Goal: Task Accomplishment & Management: Complete application form

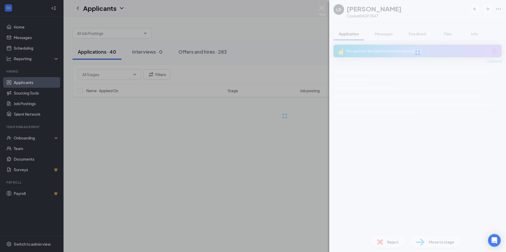
click at [32, 81] on div "LD [PERSON_NAME] at IHOP 3547 Application Messages Feedback Files Info This app…" at bounding box center [253, 126] width 506 height 252
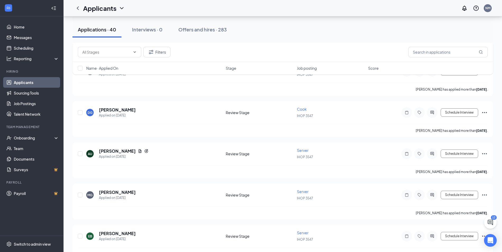
scroll to position [476, 0]
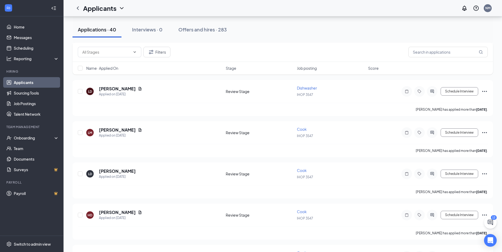
click at [23, 83] on link "Applicants" at bounding box center [36, 82] width 45 height 11
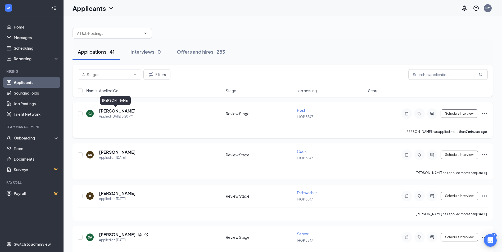
click at [111, 113] on h5 "[PERSON_NAME]" at bounding box center [117, 111] width 37 height 6
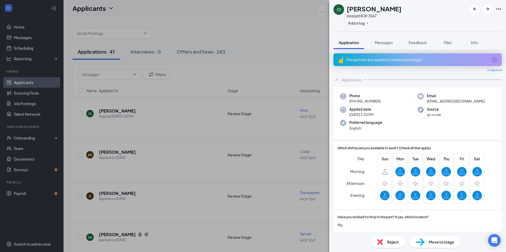
click at [440, 242] on span "Move to stage" at bounding box center [440, 242] width 25 height 6
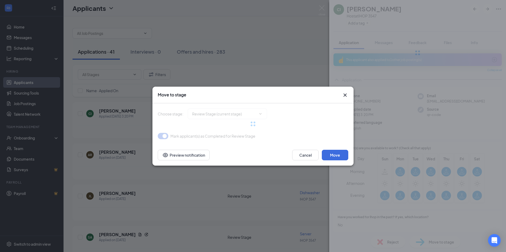
type input "Onsite Interview (next stage)"
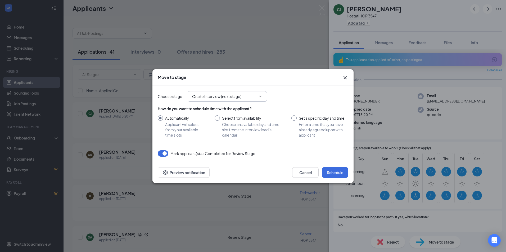
click at [261, 97] on icon "ChevronDown" at bounding box center [260, 96] width 4 height 4
click at [334, 172] on button "Schedule" at bounding box center [334, 172] width 26 height 11
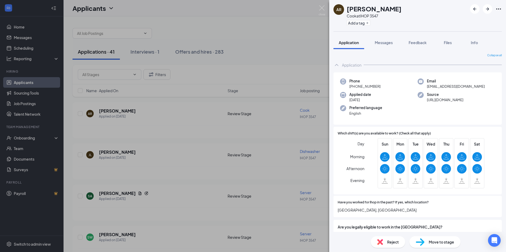
click at [146, 53] on div "AR Arnulfo Rivera Frasco Cook at IHOP 3547 Add a tag Application Messages Feedb…" at bounding box center [253, 126] width 506 height 252
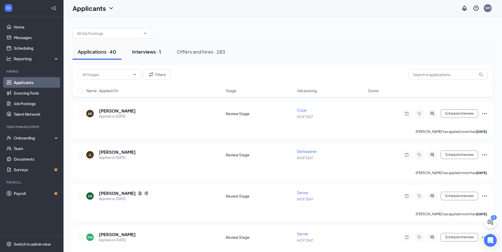
click at [148, 51] on div "Interviews · 1" at bounding box center [146, 51] width 29 height 7
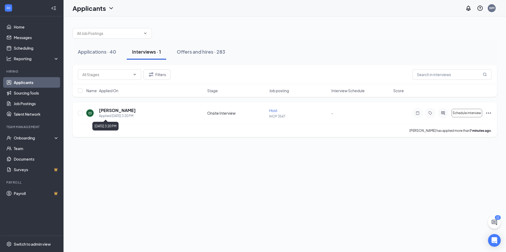
click at [111, 114] on div "Applied Today 3:20 PM" at bounding box center [117, 115] width 37 height 5
click at [114, 113] on h5 "[PERSON_NAME]" at bounding box center [117, 111] width 37 height 6
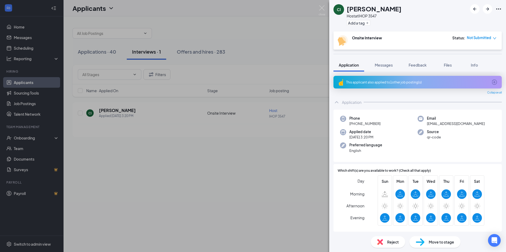
click at [439, 243] on span "Move to stage" at bounding box center [440, 242] width 25 height 6
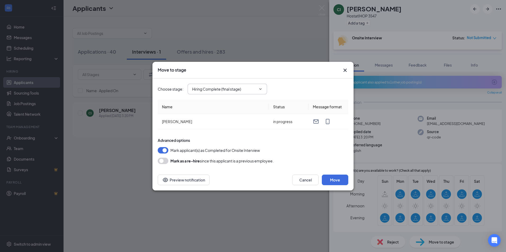
click at [260, 90] on icon "ChevronDown" at bounding box center [260, 89] width 4 height 4
click at [334, 180] on button "Move" at bounding box center [334, 180] width 26 height 11
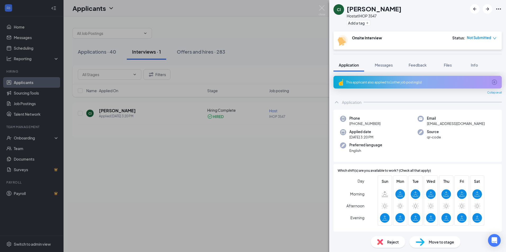
click at [439, 240] on span "Move to stage" at bounding box center [440, 242] width 25 height 6
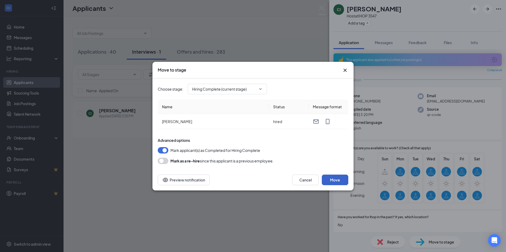
click at [342, 181] on button "Move" at bounding box center [334, 180] width 26 height 11
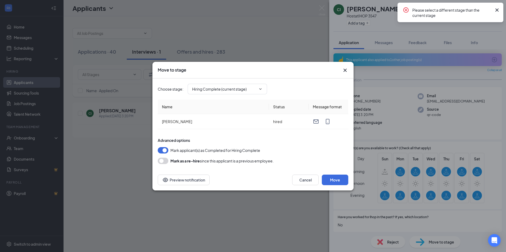
click at [497, 8] on icon "Cross" at bounding box center [496, 10] width 6 height 6
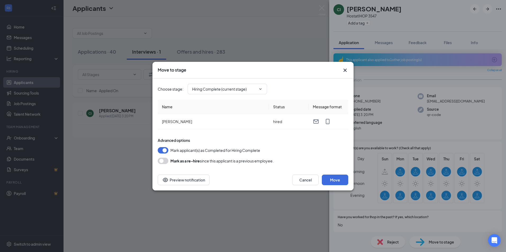
click at [345, 67] on div "Move to stage" at bounding box center [252, 70] width 201 height 17
click at [345, 68] on icon "Cross" at bounding box center [345, 70] width 6 height 6
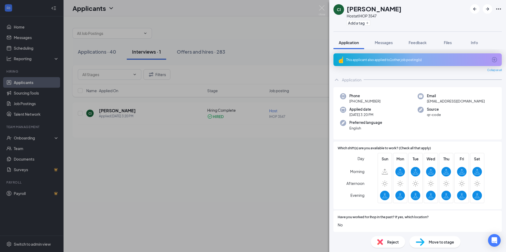
click at [37, 147] on div "CI Carina Ixta Host at IHOP 3547 Add a tag Application Messages Feedback Files …" at bounding box center [253, 126] width 506 height 252
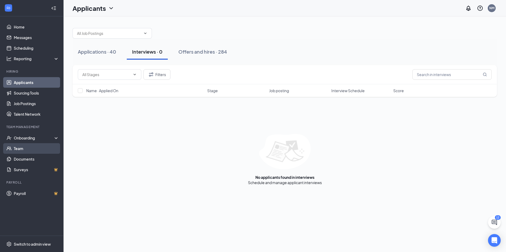
click at [19, 149] on link "Team" at bounding box center [36, 148] width 45 height 11
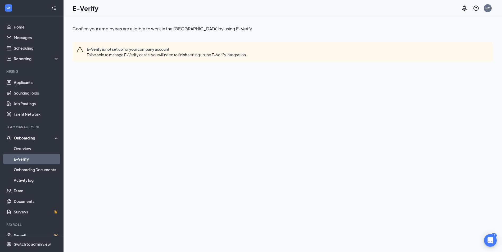
click at [25, 159] on link "E-Verify" at bounding box center [36, 159] width 45 height 11
click at [25, 150] on link "Overview" at bounding box center [36, 148] width 45 height 11
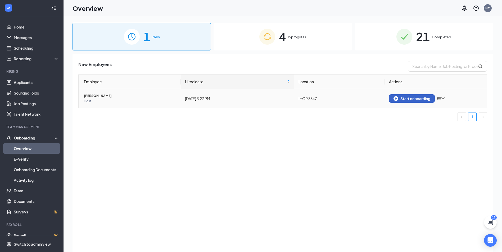
click at [402, 98] on div "Start onboarding" at bounding box center [411, 98] width 37 height 5
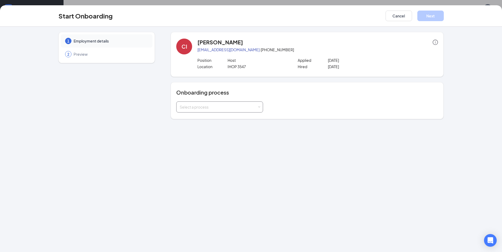
click at [260, 108] on span at bounding box center [259, 107] width 2 height 2
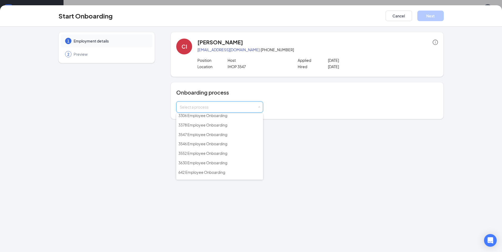
scroll to position [449, 0]
click at [214, 125] on span "3547 Employee Onboarding" at bounding box center [202, 123] width 49 height 5
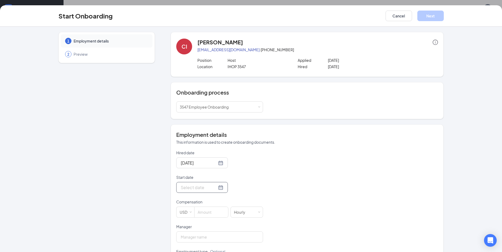
click at [215, 189] on div at bounding box center [202, 187] width 43 height 7
type input "[DATE]"
click at [202, 140] on div "16" at bounding box center [203, 140] width 6 height 6
click at [208, 214] on input at bounding box center [211, 212] width 34 height 11
type input "16.5"
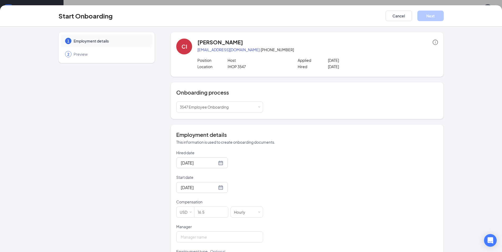
click at [268, 235] on div "Hired date [DATE] Start date [DATE] [DATE] Su Mo Tu We Th Fr Sa 31 1 2 3 4 5 6 …" at bounding box center [306, 224] width 261 height 148
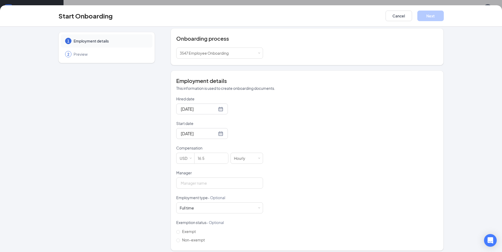
scroll to position [58, 0]
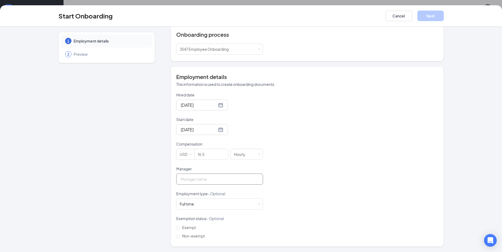
click at [190, 182] on input "Manager" at bounding box center [219, 179] width 87 height 11
type input "[PERSON_NAME] [PERSON_NAME]"
click at [258, 203] on span at bounding box center [259, 204] width 2 height 2
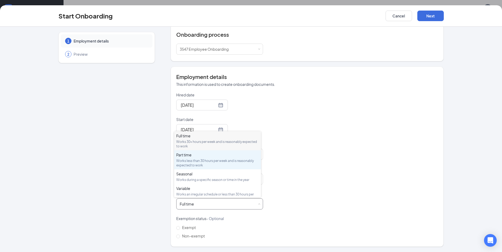
click at [186, 157] on div "Part time" at bounding box center [217, 154] width 82 height 5
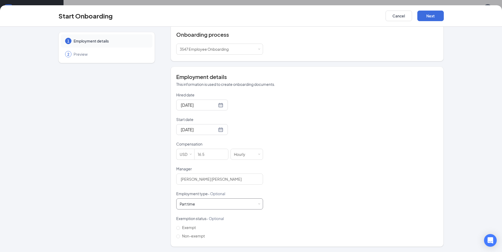
scroll to position [24, 0]
click at [176, 238] on input "Non-exempt" at bounding box center [178, 237] width 4 height 4
radio input "true"
click at [427, 15] on button "Next" at bounding box center [430, 16] width 26 height 11
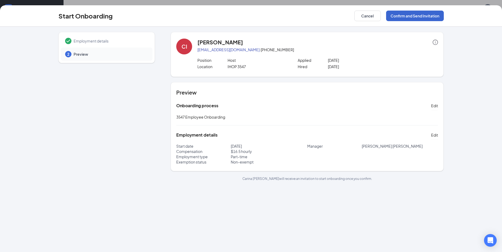
scroll to position [0, 0]
click at [423, 15] on button "Confirm and Send Invitation" at bounding box center [415, 16] width 58 height 11
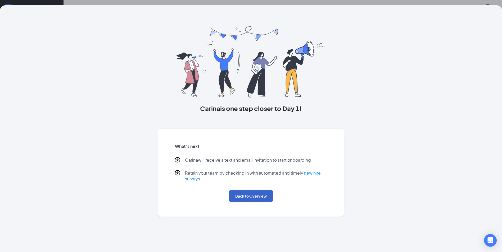
click at [248, 195] on button "Back to Overview" at bounding box center [250, 196] width 45 height 12
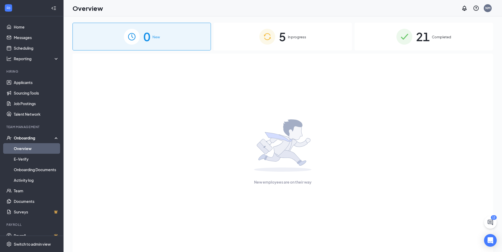
click at [267, 34] on img at bounding box center [267, 37] width 16 height 16
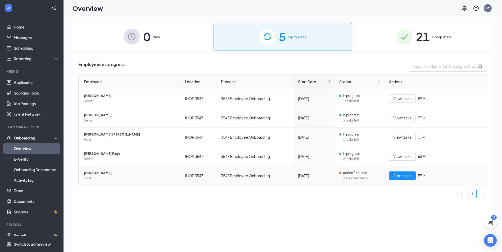
click at [92, 174] on span "[PERSON_NAME]" at bounding box center [130, 173] width 93 height 5
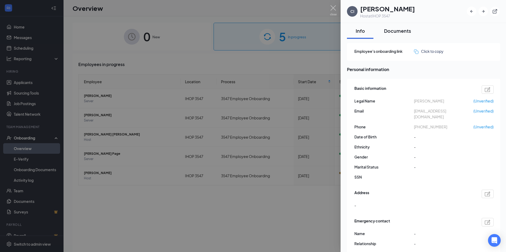
click at [404, 33] on div "Documents" at bounding box center [397, 30] width 27 height 7
